Goal: Navigation & Orientation: Understand site structure

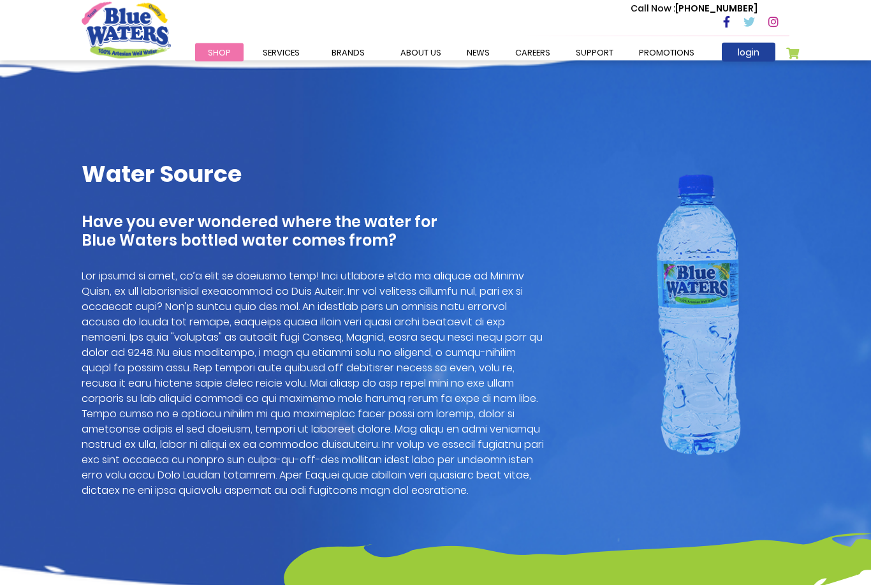
scroll to position [809, 0]
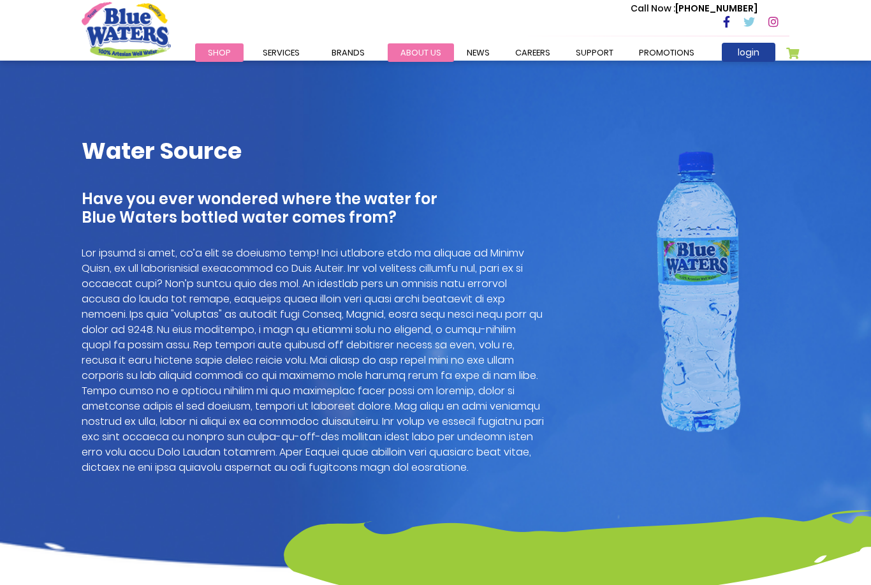
click at [412, 43] on link "about us" at bounding box center [421, 52] width 66 height 18
click at [419, 52] on link "about us" at bounding box center [421, 52] width 66 height 18
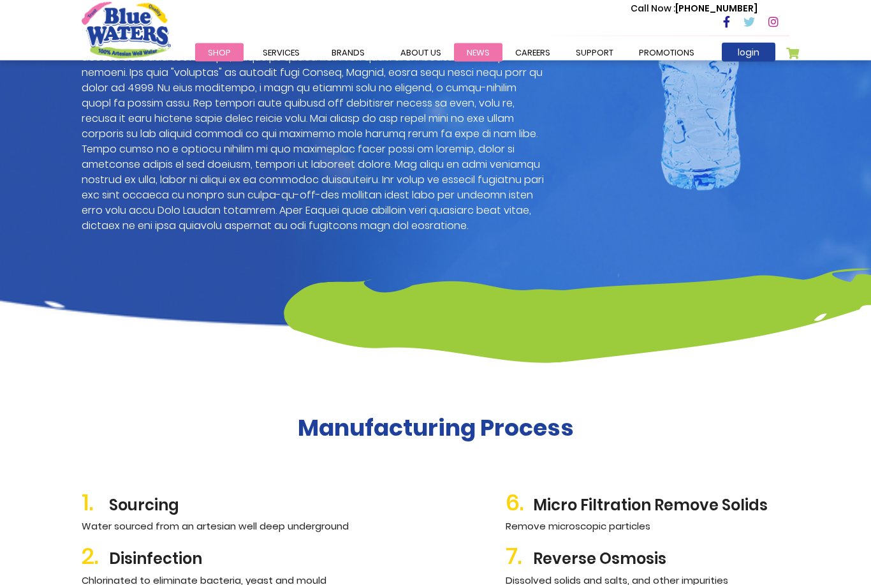
scroll to position [1050, 0]
click at [469, 50] on link "News" at bounding box center [478, 52] width 48 height 18
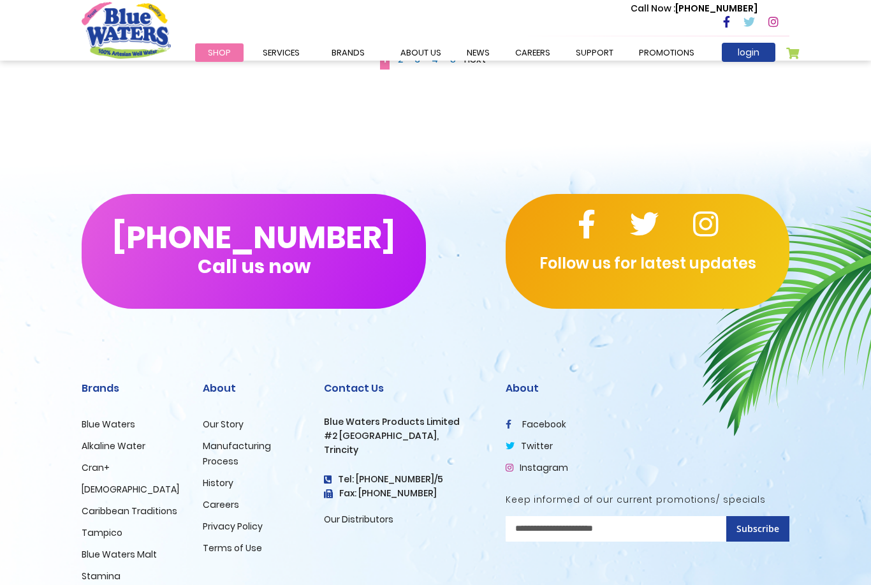
scroll to position [1071, 0]
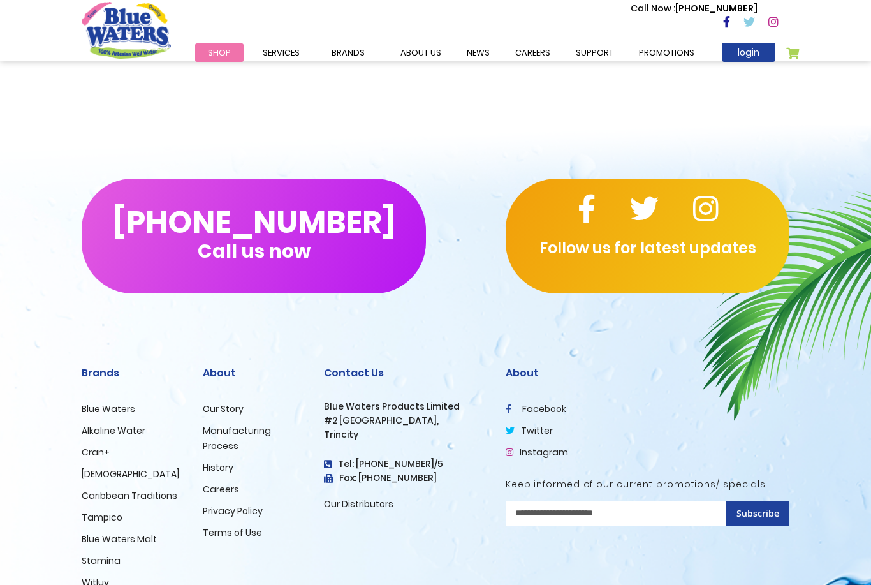
click at [209, 461] on link "History" at bounding box center [218, 467] width 31 height 13
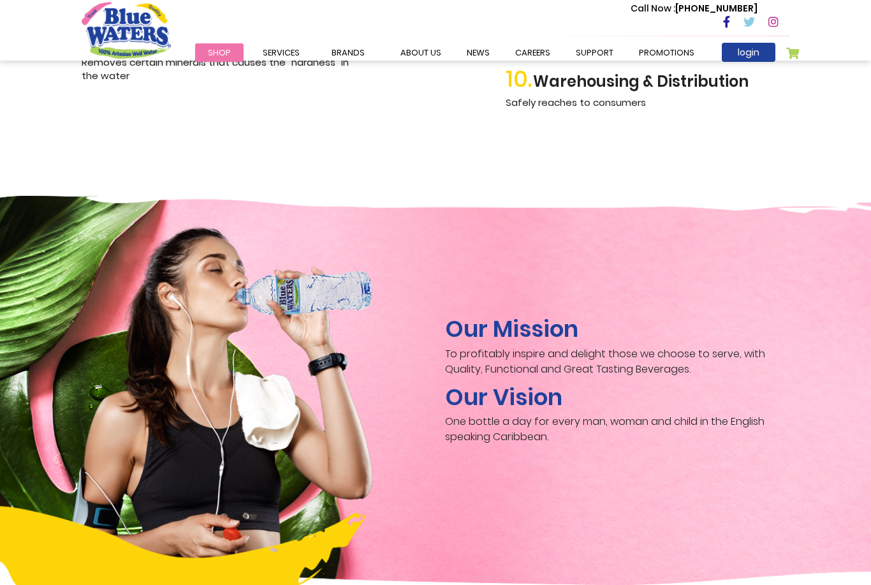
scroll to position [1741, 0]
